Goal: Navigation & Orientation: Go to known website

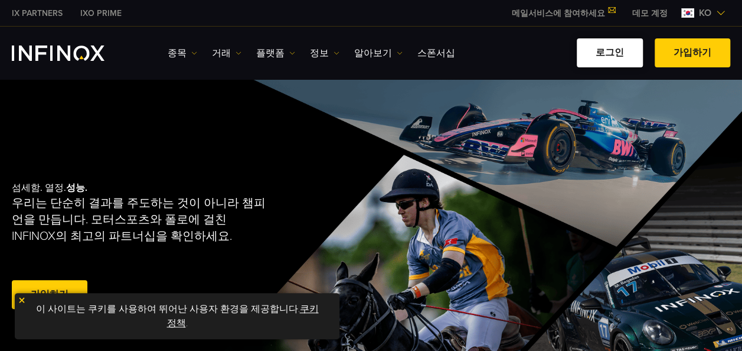
click at [617, 47] on link "로그인" at bounding box center [610, 52] width 66 height 29
